Goal: Information Seeking & Learning: Check status

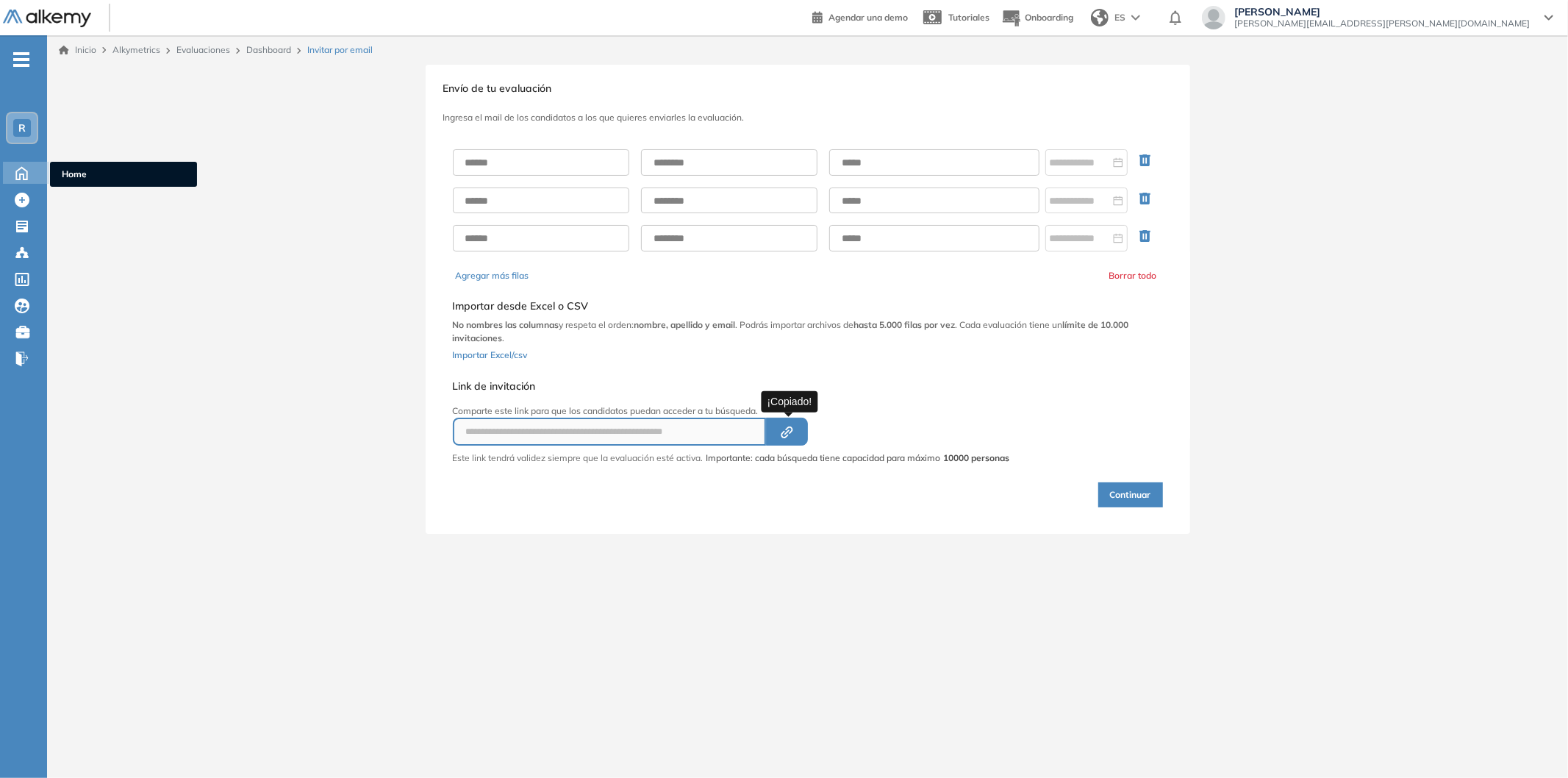
click at [22, 178] on icon at bounding box center [22, 171] width 26 height 17
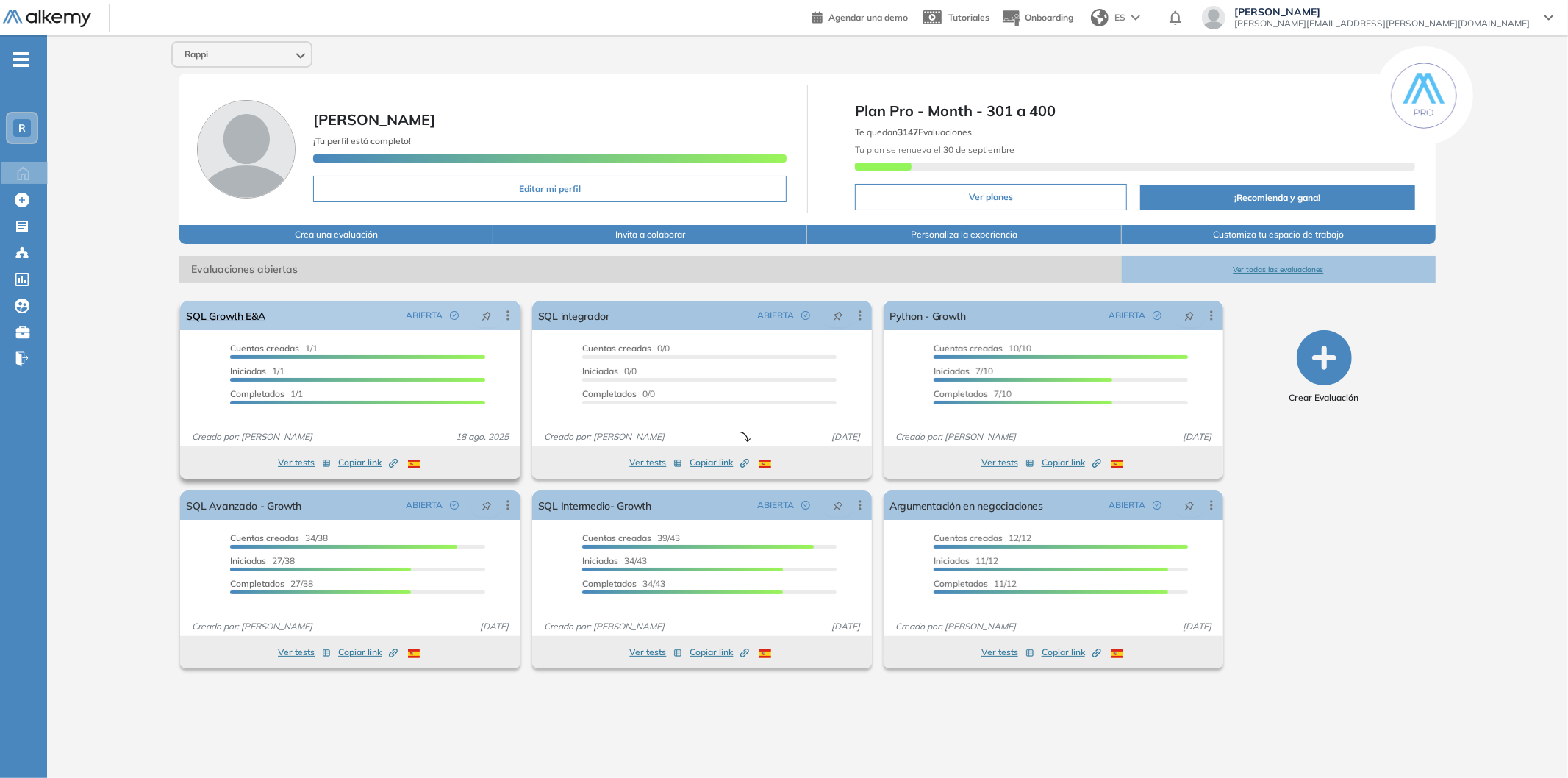
click at [260, 324] on link "SQL Growth E&A" at bounding box center [225, 315] width 79 height 29
click at [254, 317] on link "SQL Growth E&A" at bounding box center [225, 315] width 79 height 29
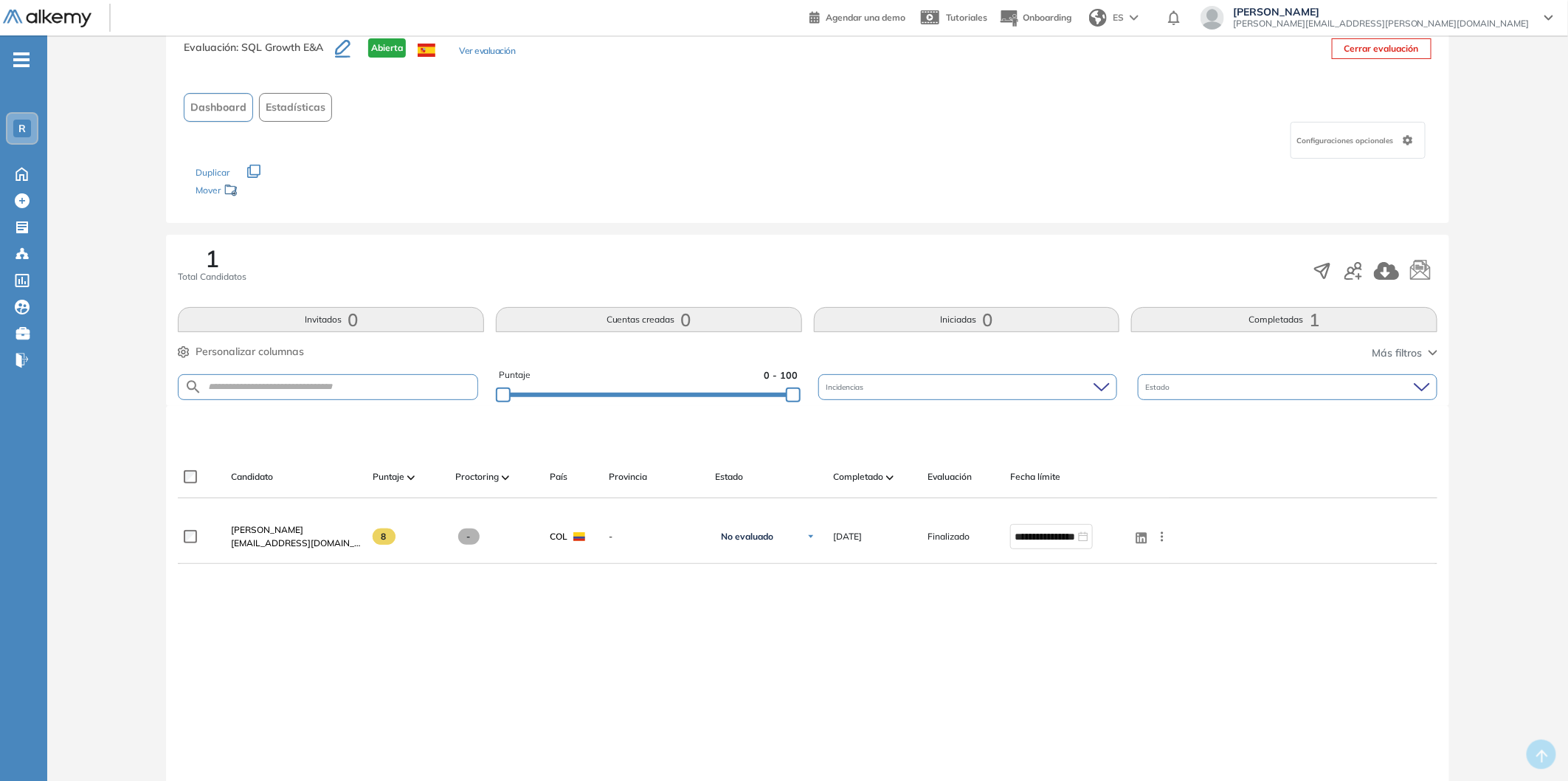
scroll to position [82, 0]
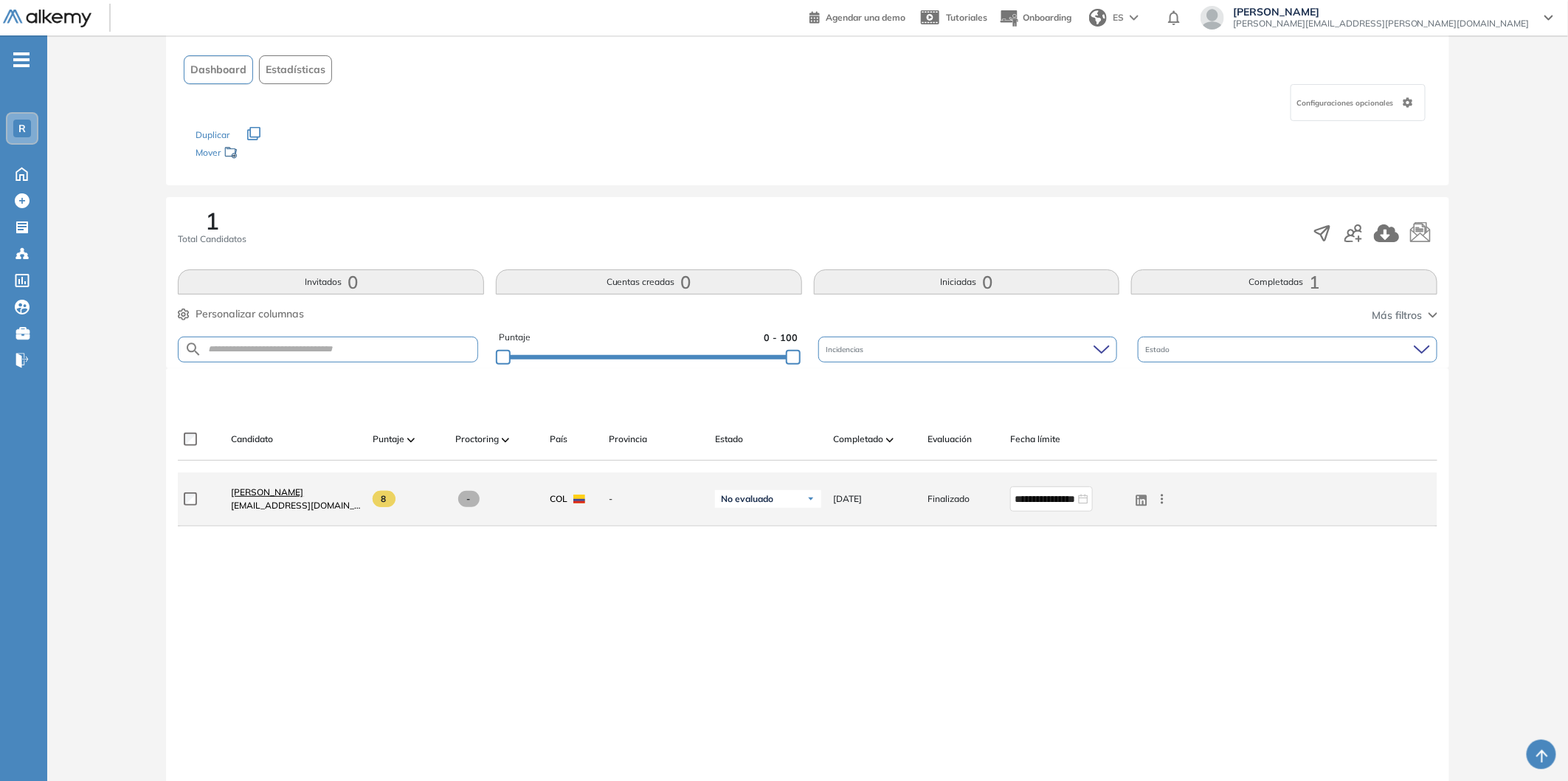
click at [267, 496] on span "[PERSON_NAME]" at bounding box center [267, 491] width 73 height 11
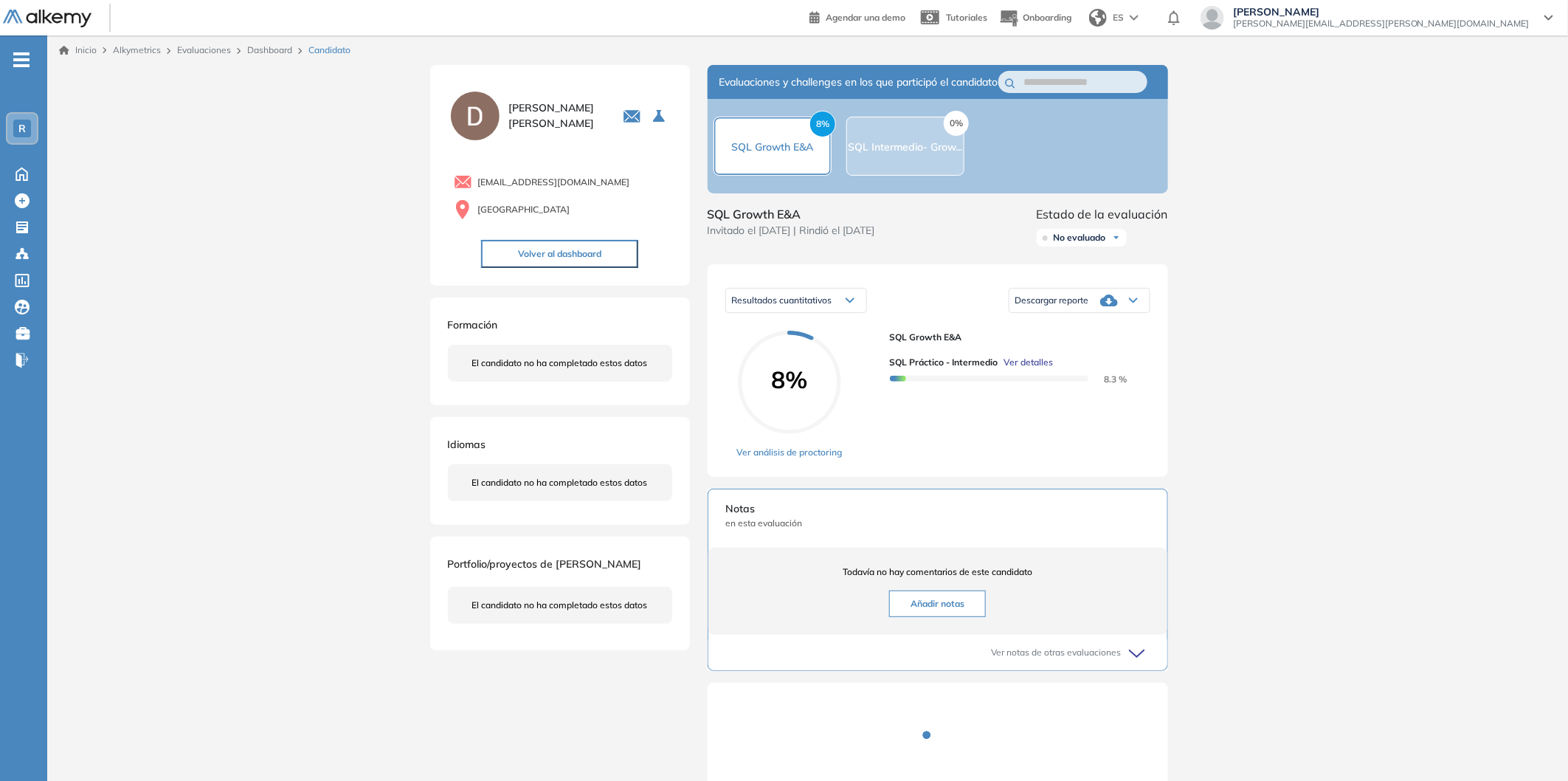
click at [1058, 315] on div "Descargar reporte" at bounding box center [1080, 300] width 140 height 29
click at [1052, 349] on li "Descargar informe completo" at bounding box center [1070, 342] width 109 height 15
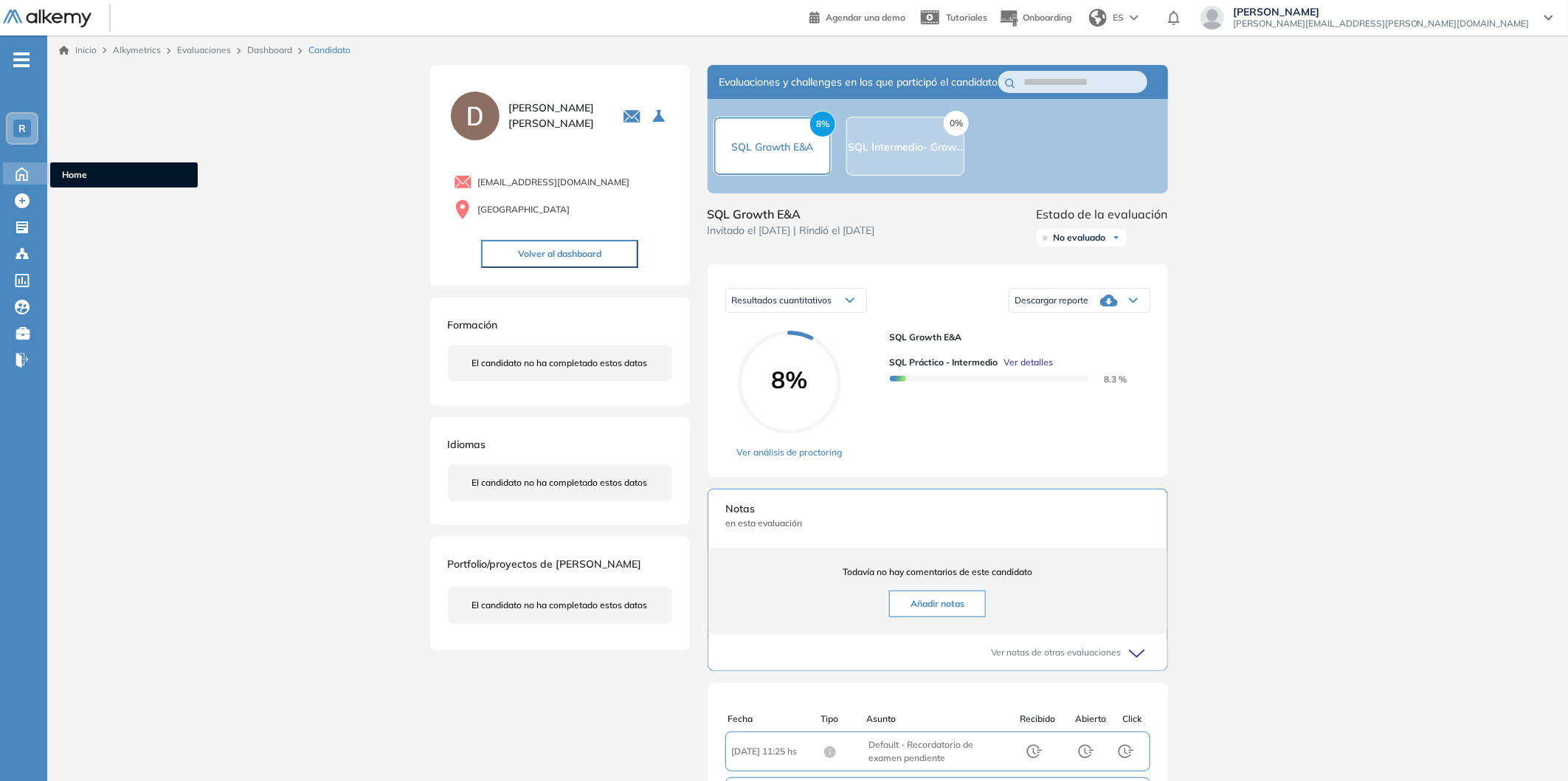
click at [19, 164] on icon at bounding box center [22, 172] width 26 height 18
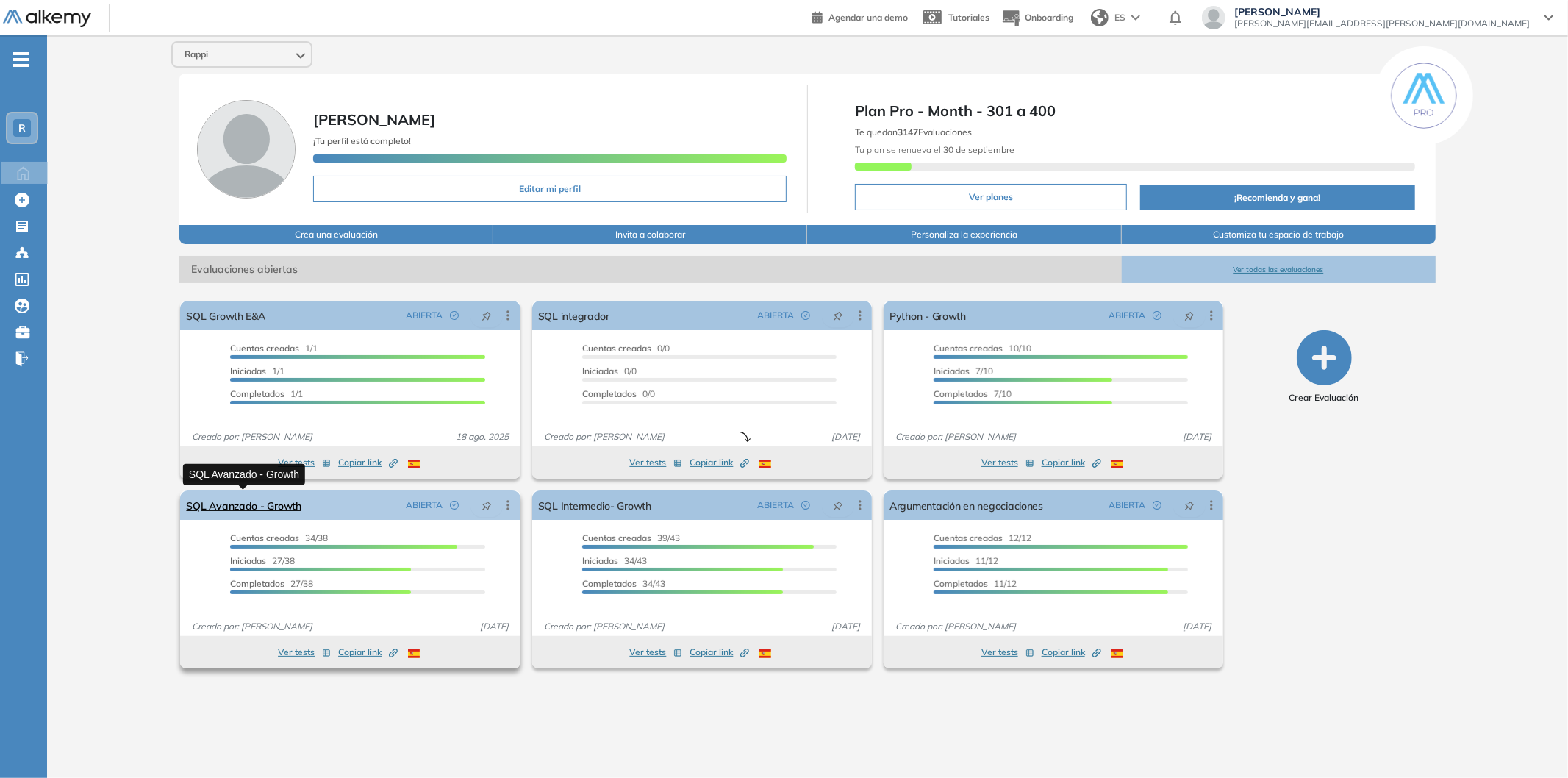
click at [293, 502] on link "SQL Avanzado - Growth" at bounding box center [244, 505] width 115 height 29
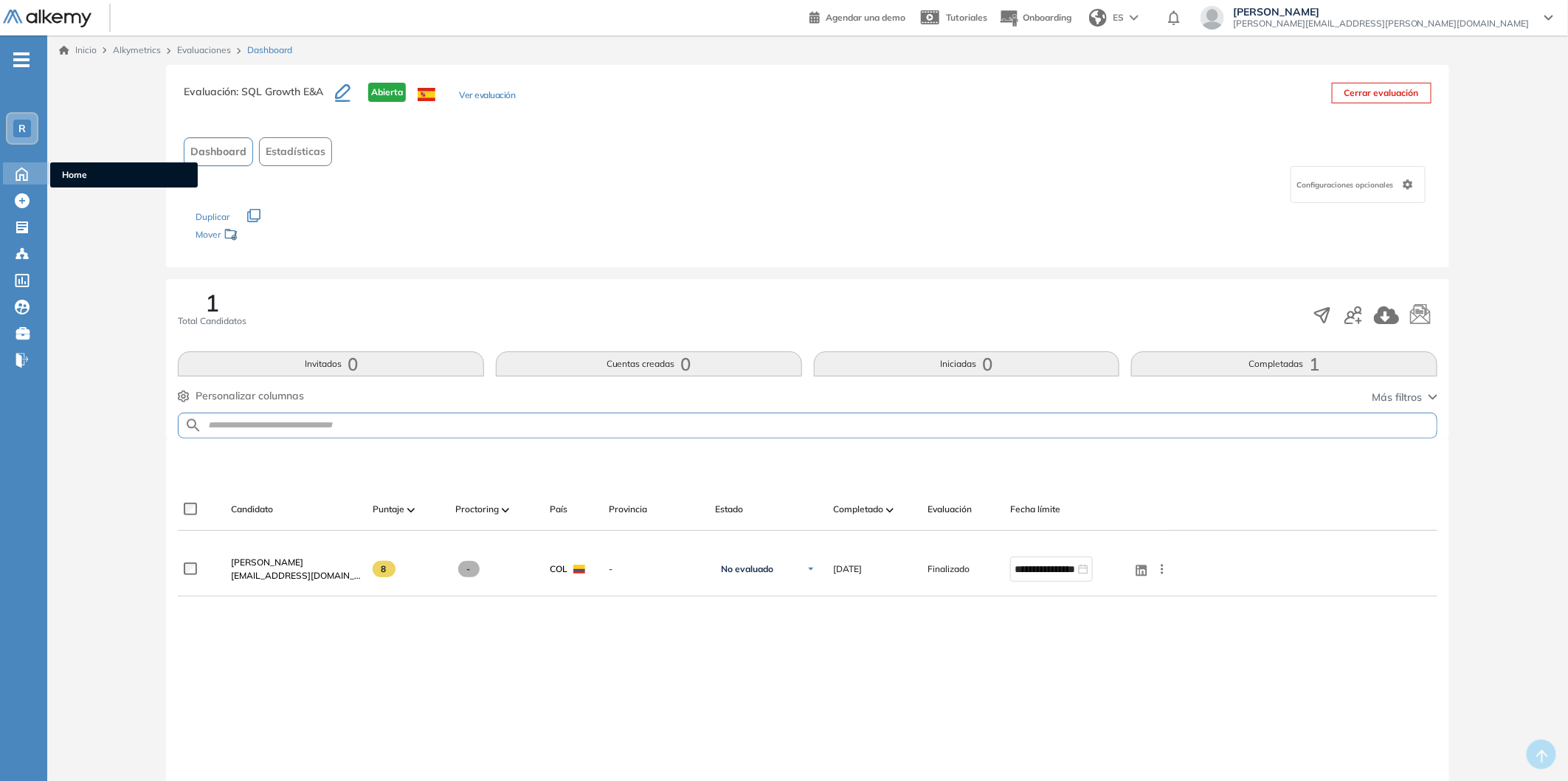
click at [9, 173] on icon at bounding box center [22, 172] width 26 height 18
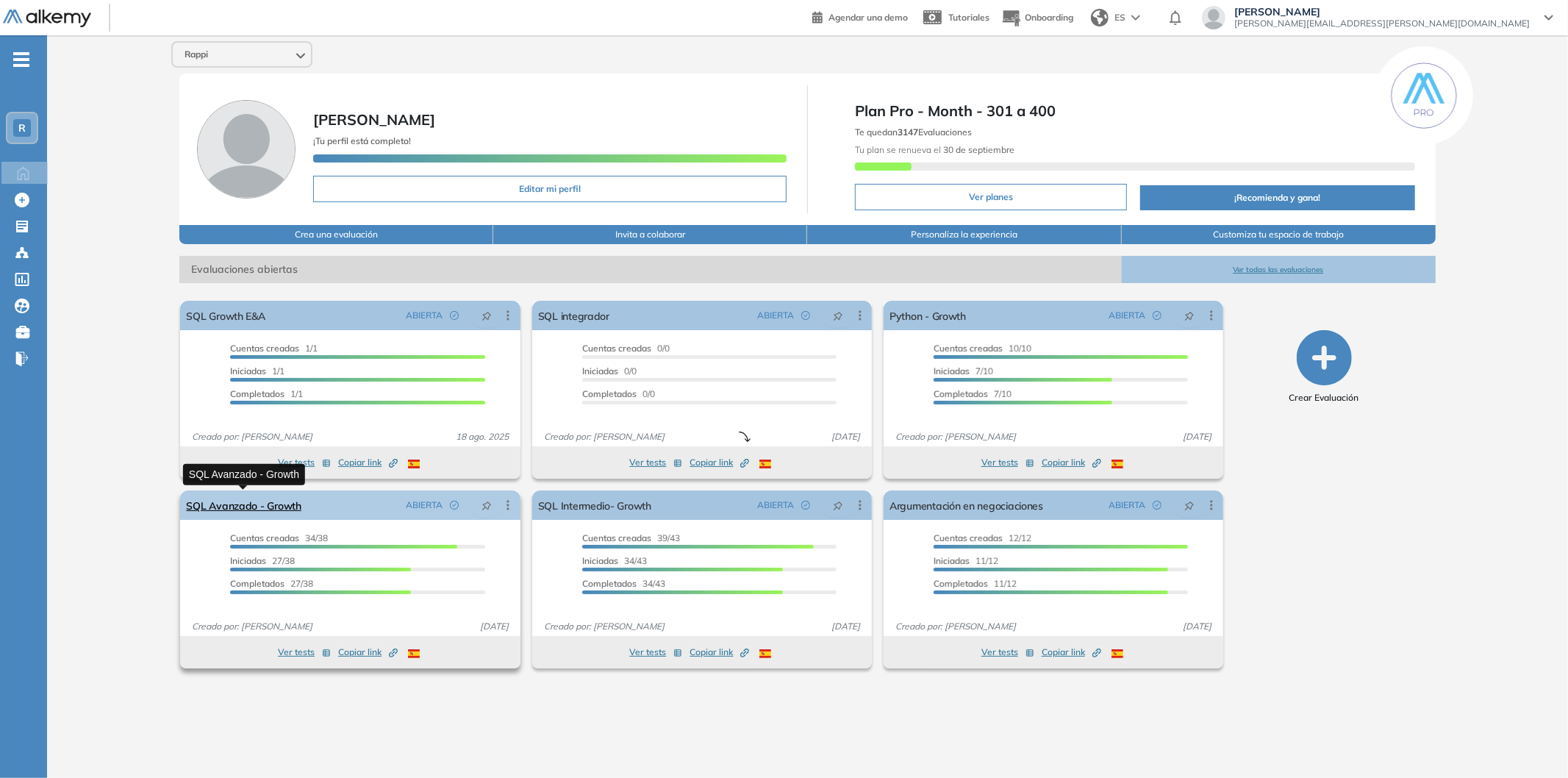
click at [274, 510] on link "SQL Avanzado - Growth" at bounding box center [244, 505] width 115 height 29
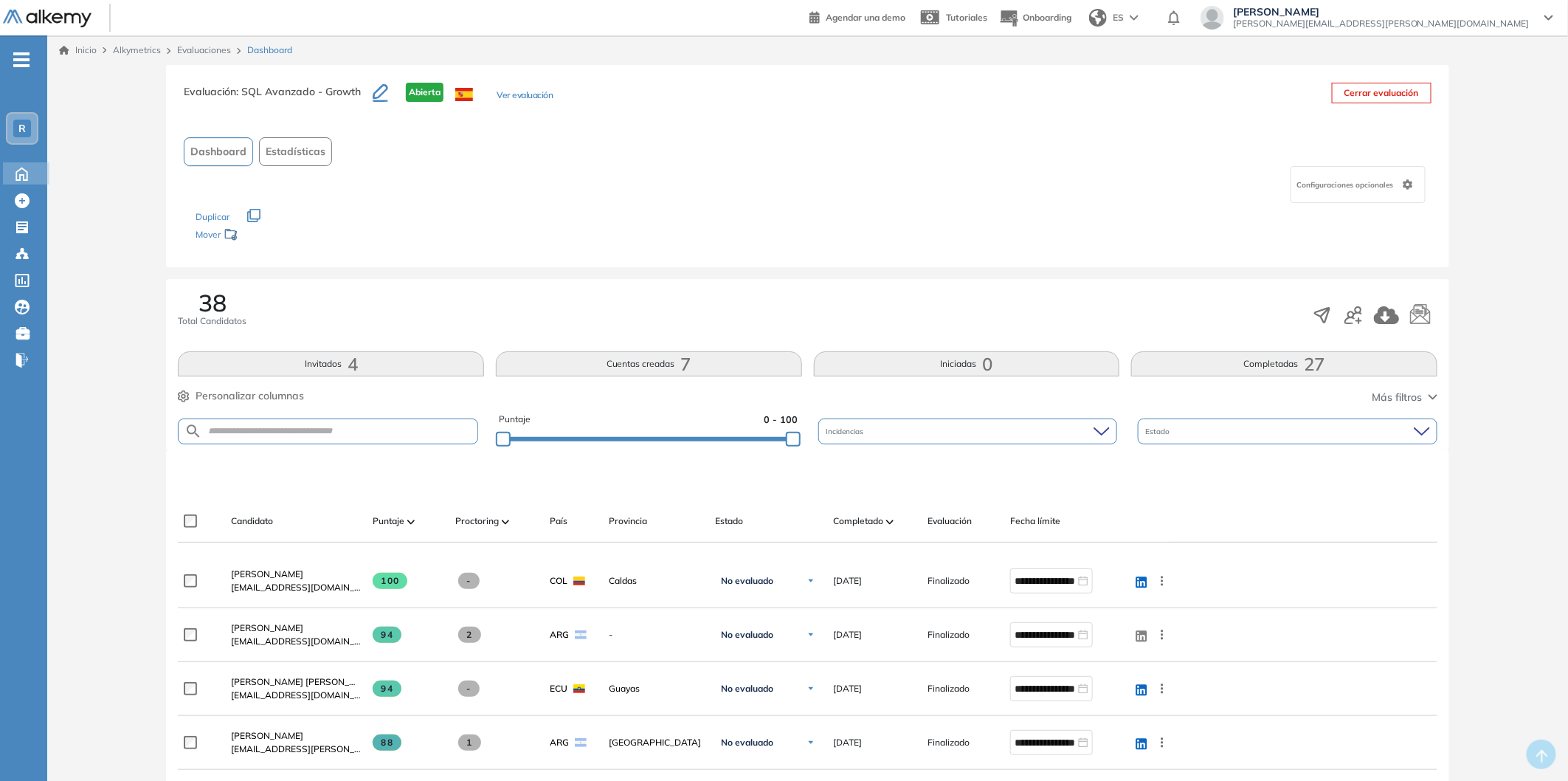
click at [16, 165] on icon at bounding box center [22, 172] width 26 height 18
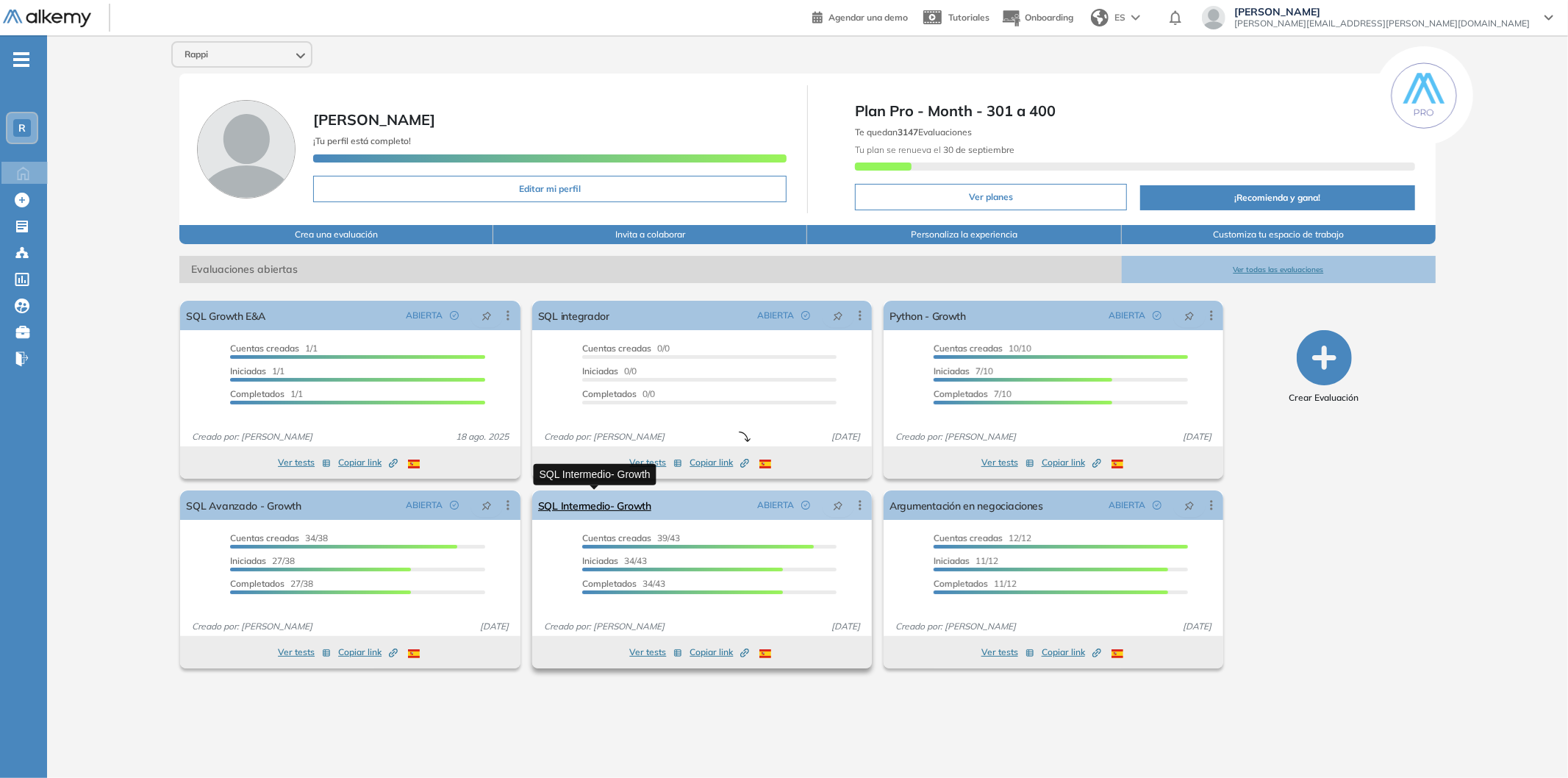
click at [634, 505] on link "SQL Intermedio- Growth" at bounding box center [595, 505] width 113 height 29
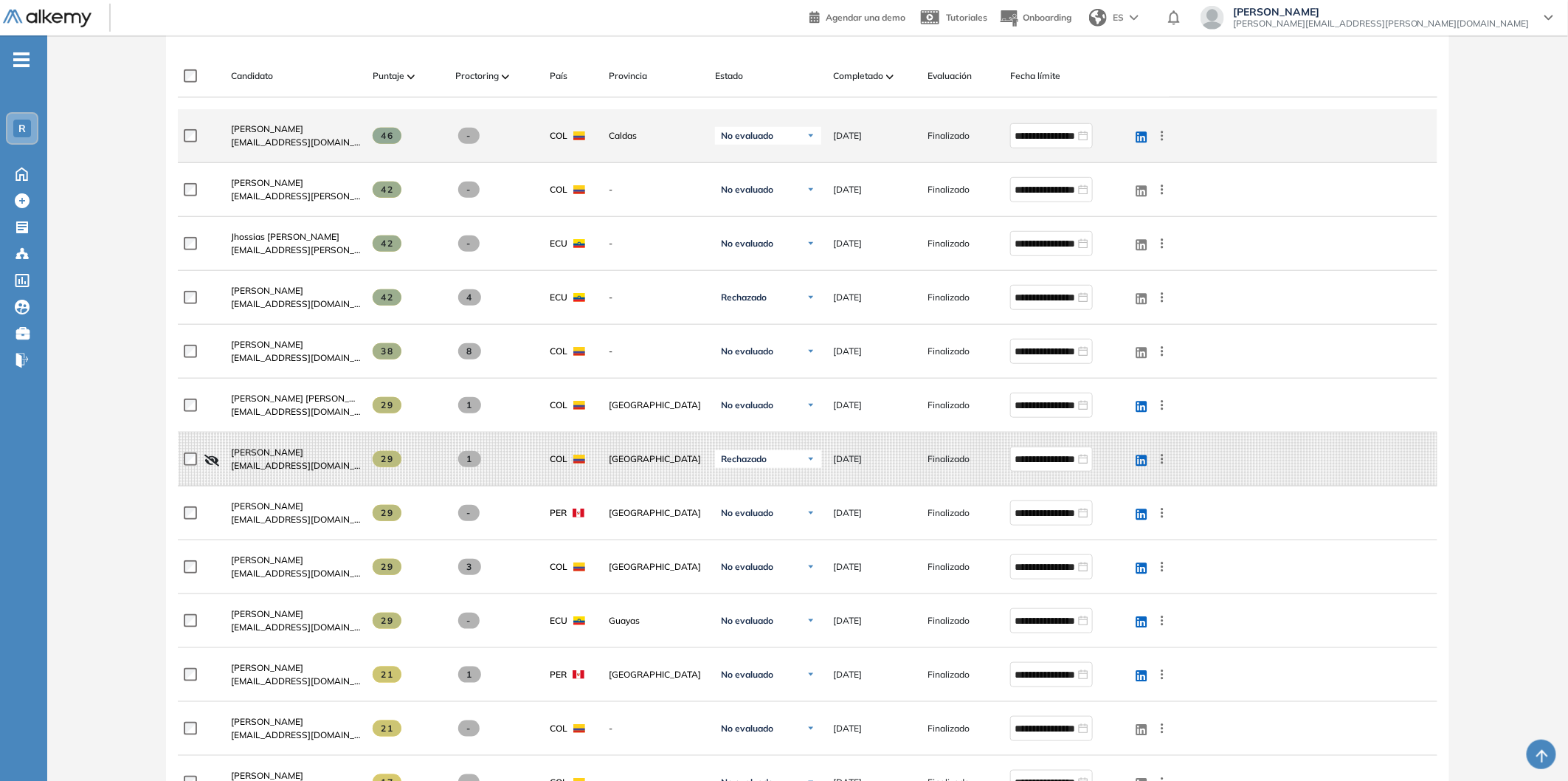
scroll to position [307, 0]
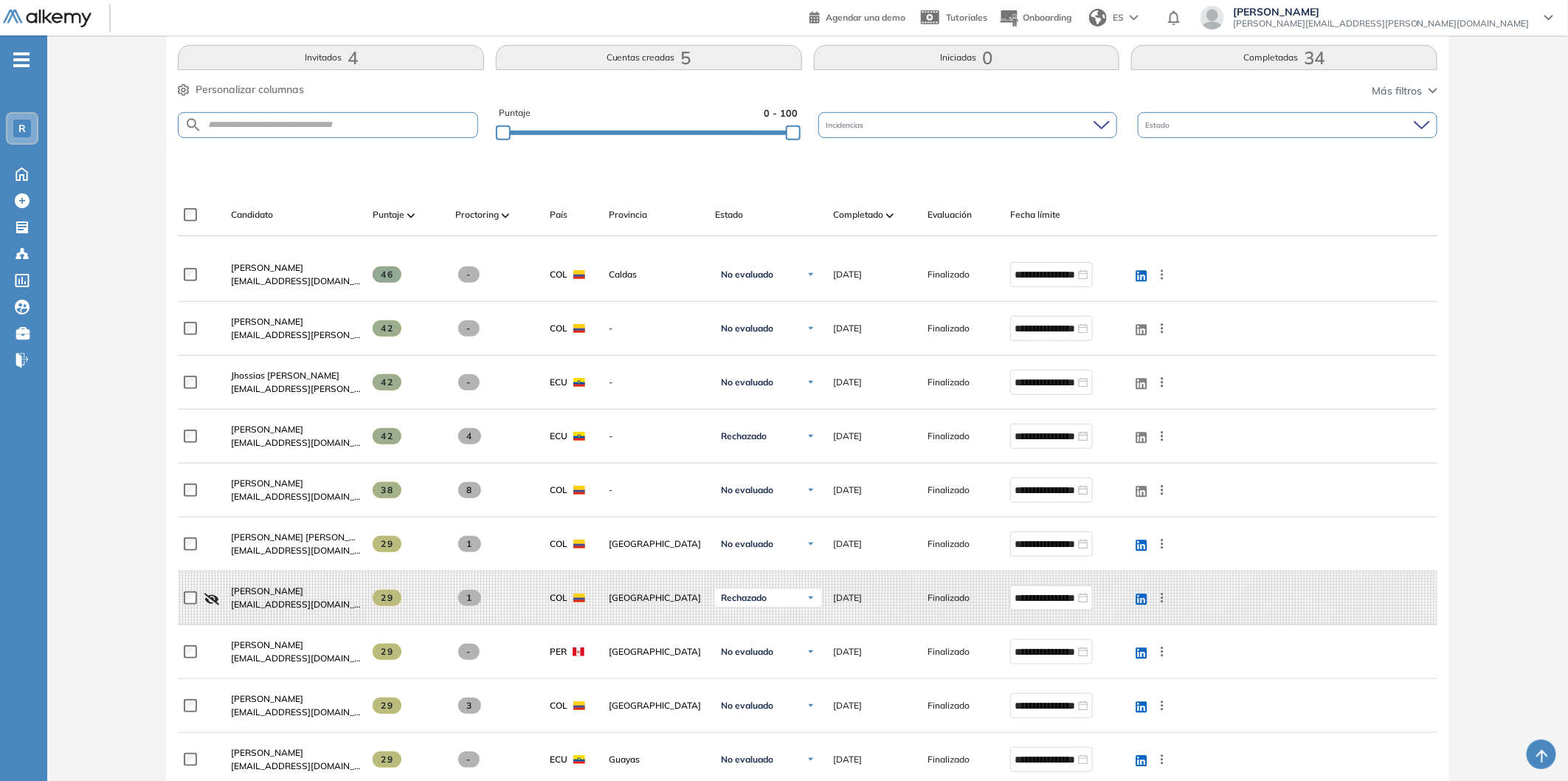
click at [878, 226] on div "Candidato Puntaje Proctoring País Provincia Estado Completado Evaluación Fecha …" at bounding box center [674, 221] width 992 height 29
click at [878, 216] on span "Completado" at bounding box center [858, 215] width 50 height 13
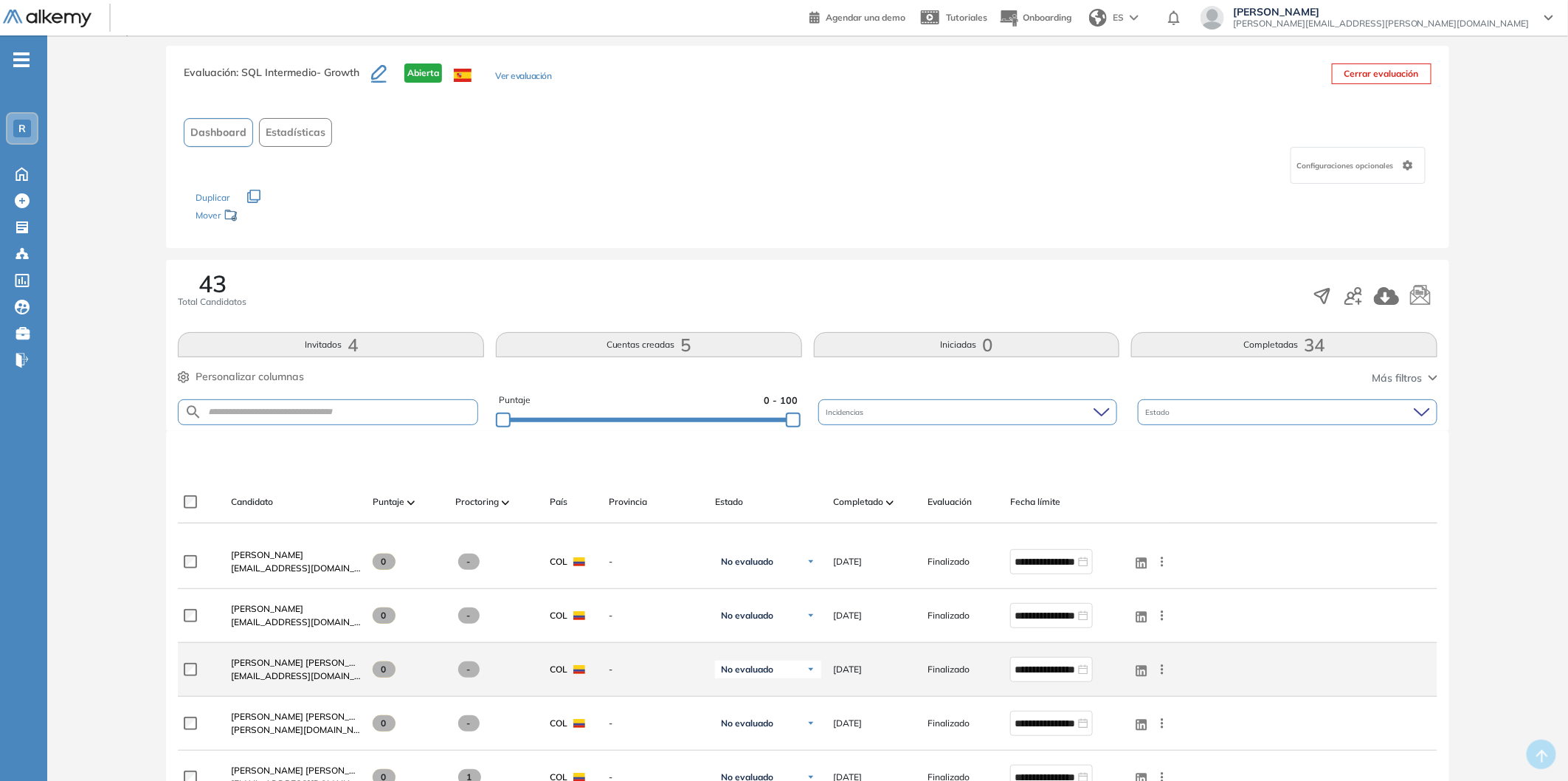
scroll to position [0, 0]
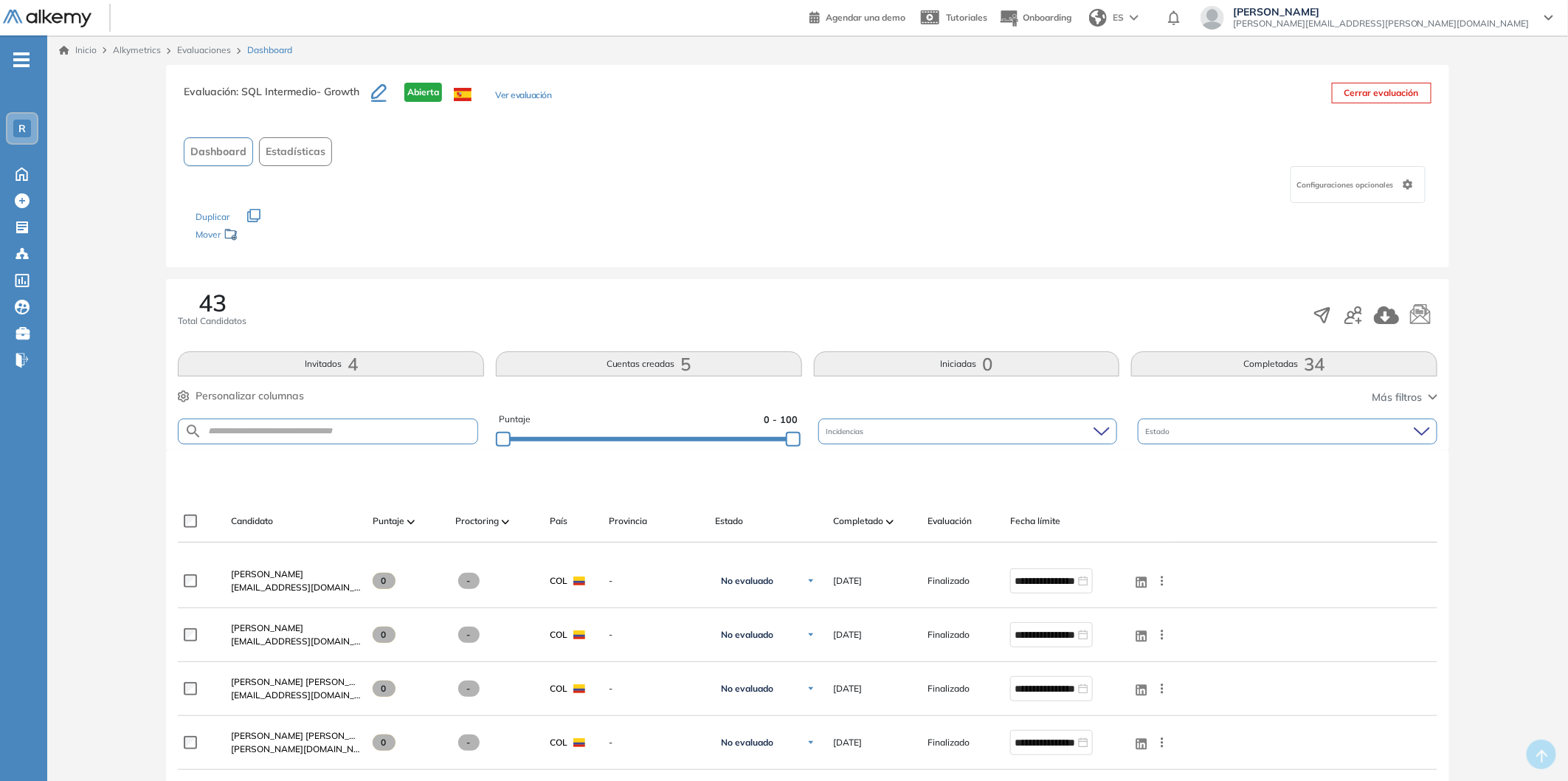
click at [519, 92] on button "Ver evaluación" at bounding box center [523, 96] width 56 height 16
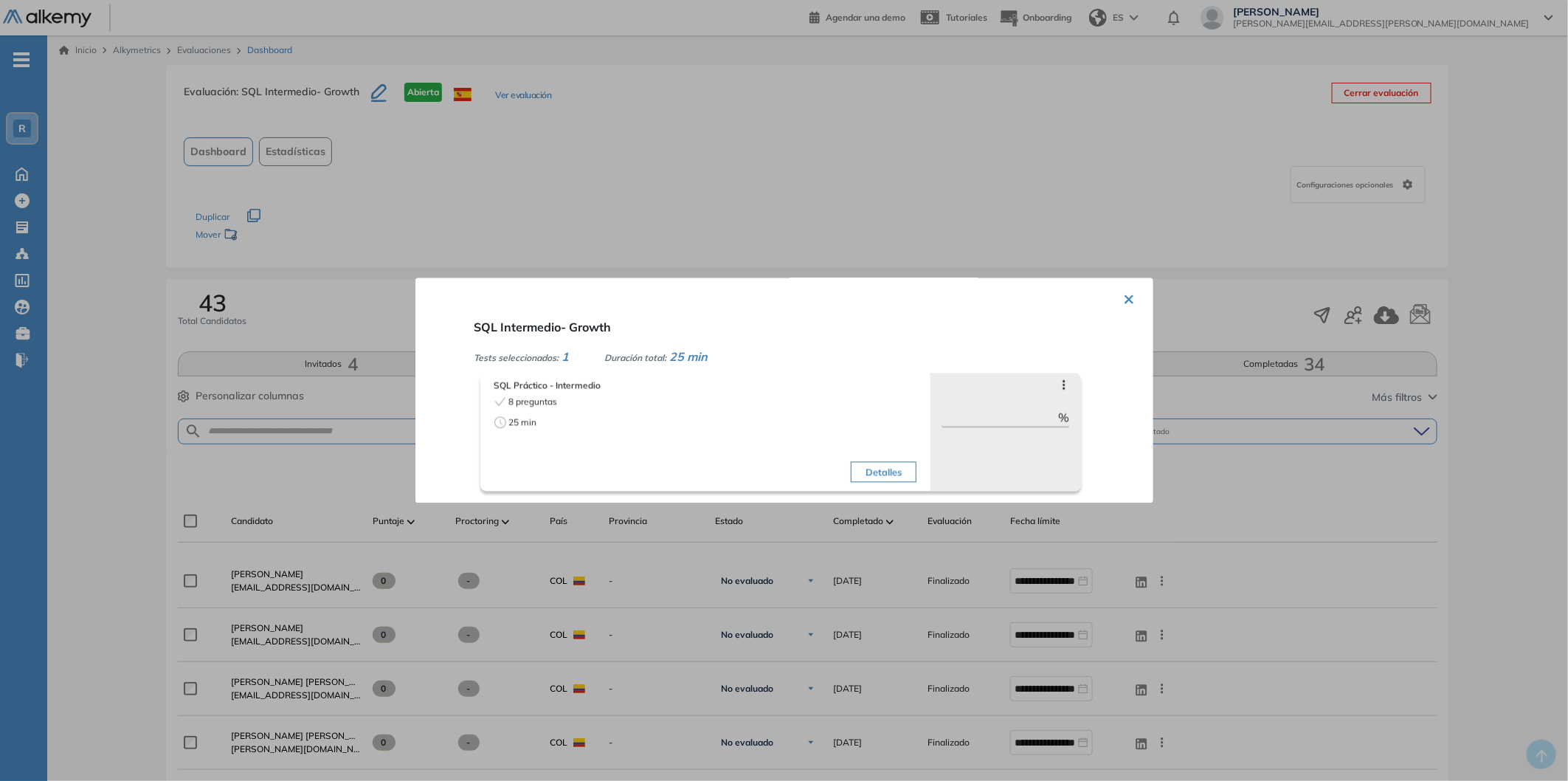
click at [1124, 289] on button "×" at bounding box center [1130, 298] width 12 height 28
